Goal: Browse casually

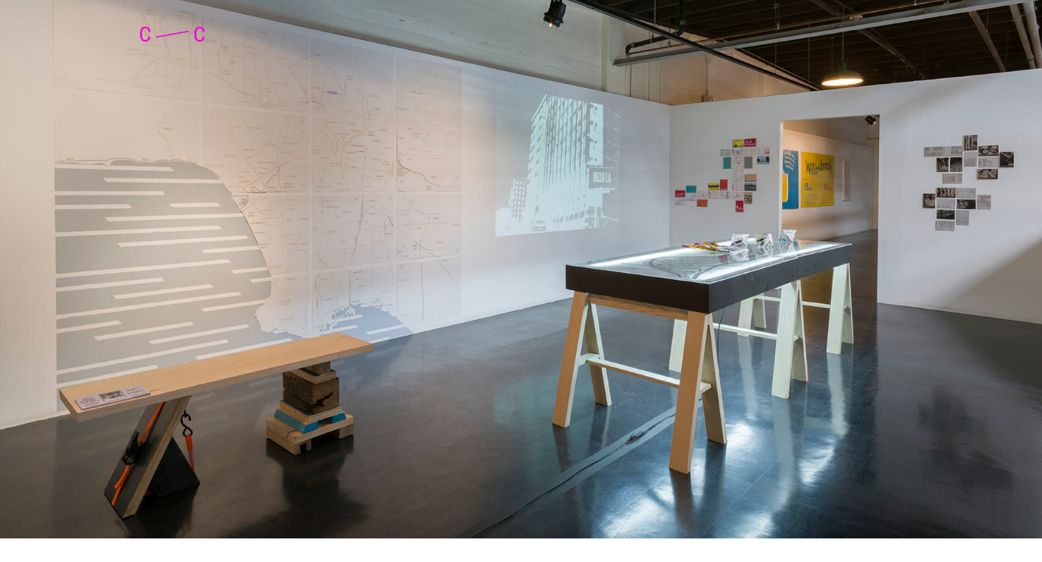
scroll to position [2829, 0]
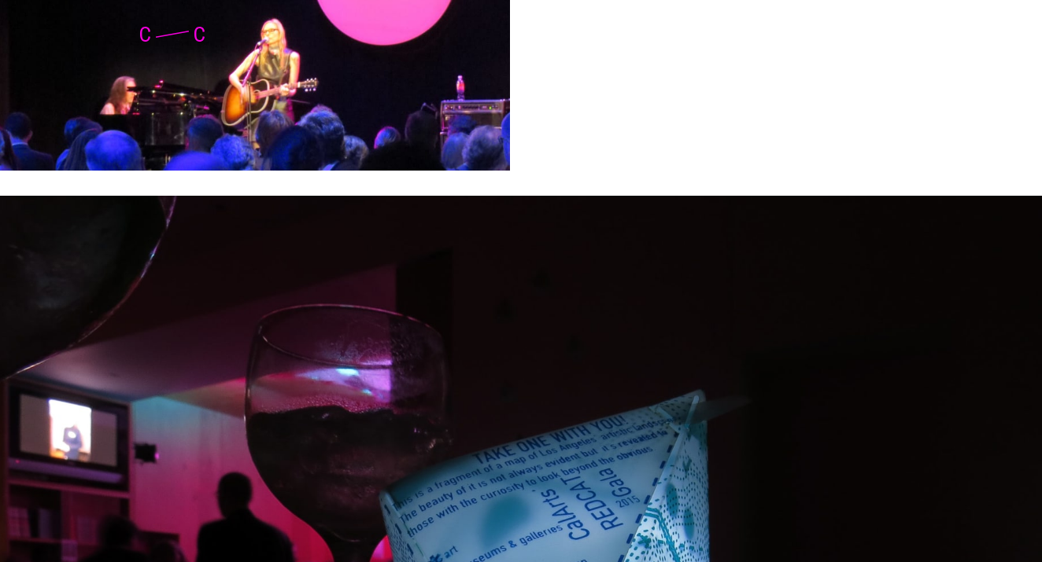
scroll to position [2264, 0]
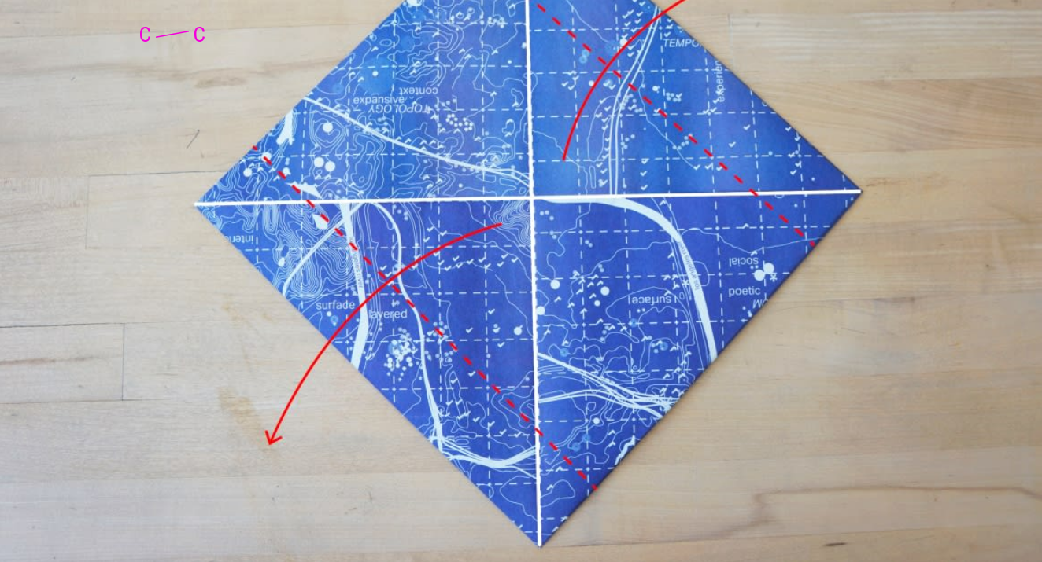
scroll to position [3475, 0]
